Goal: Task Accomplishment & Management: Manage account settings

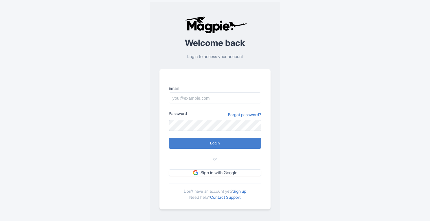
click at [243, 114] on link "Forgot password?" at bounding box center [244, 115] width 33 height 6
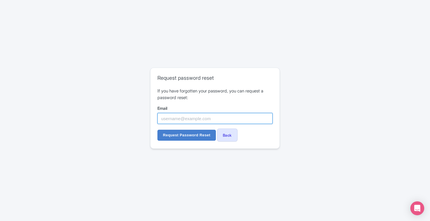
click at [214, 118] on input "Email" at bounding box center [214, 118] width 115 height 11
paste input "[EMAIL_ADDRESS][DOMAIN_NAME]"
type input "[EMAIL_ADDRESS][DOMAIN_NAME]"
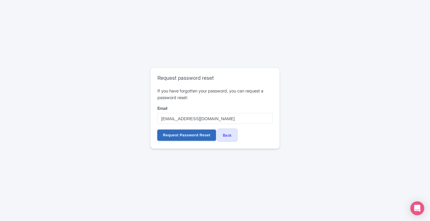
click at [181, 137] on input "Request Password Reset" at bounding box center [186, 135] width 58 height 11
